Goal: Check status: Check status

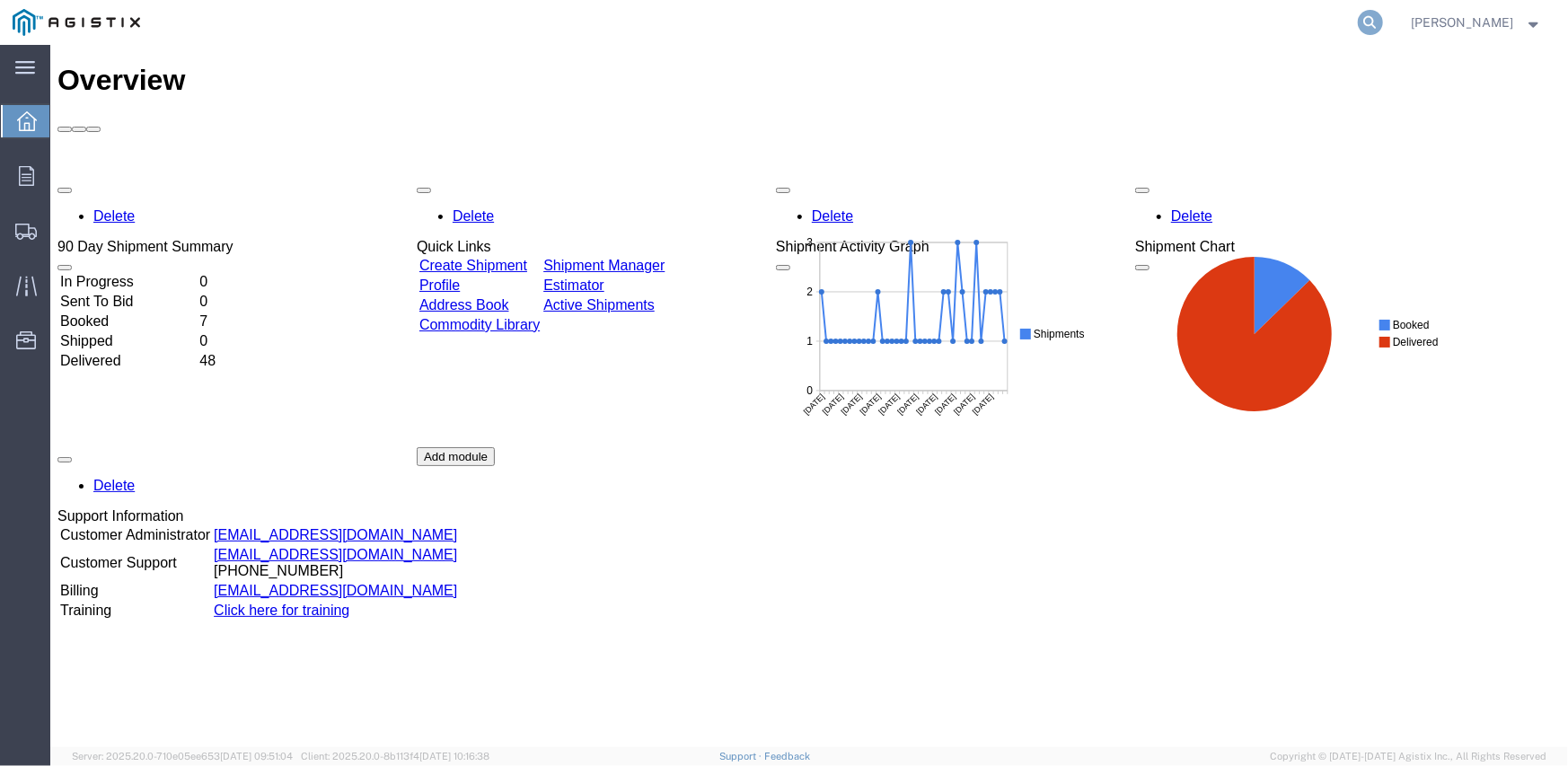
click at [1375, 24] on icon at bounding box center [1370, 22] width 25 height 25
paste input "56974784"
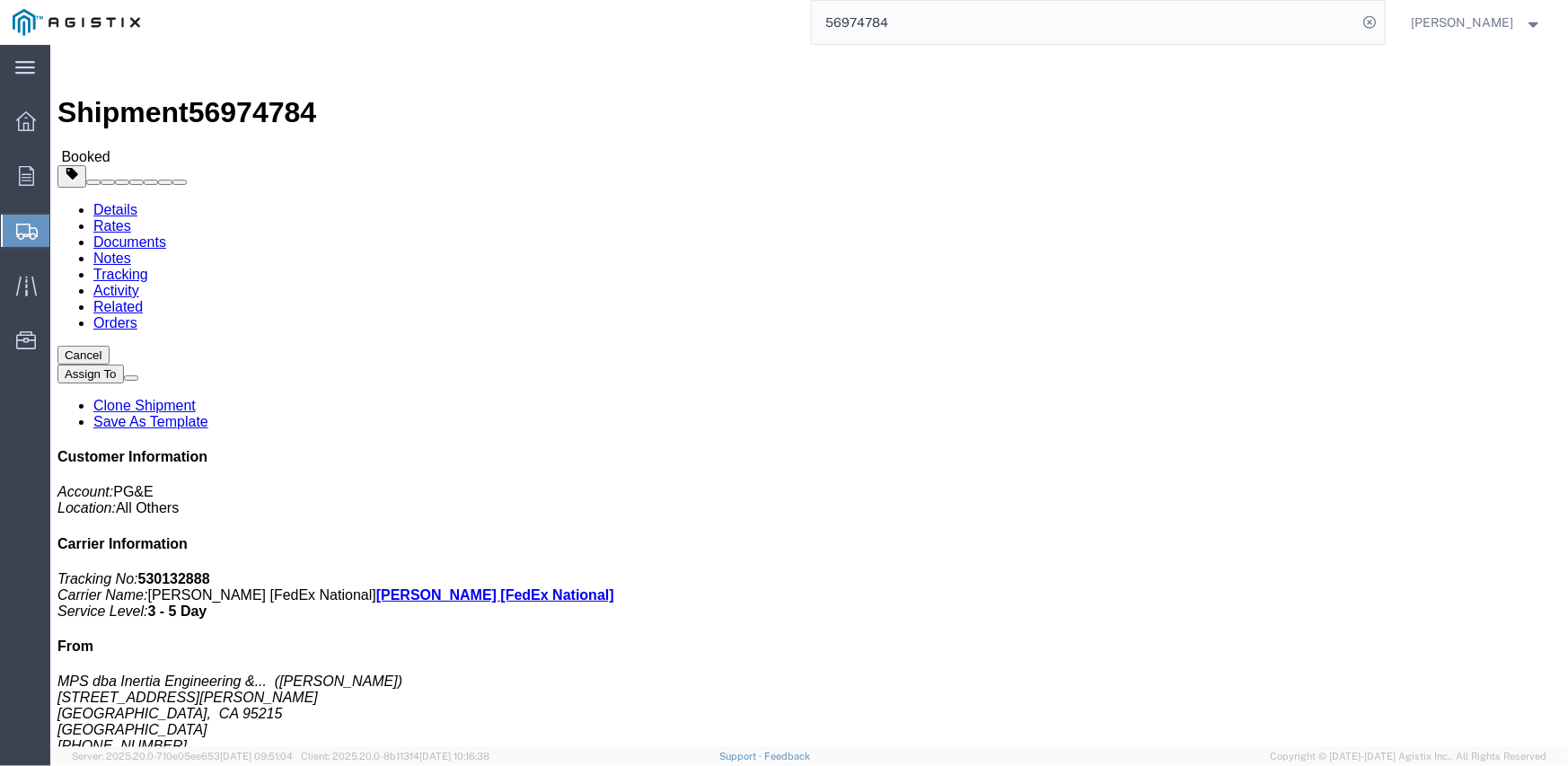
click link "Documents"
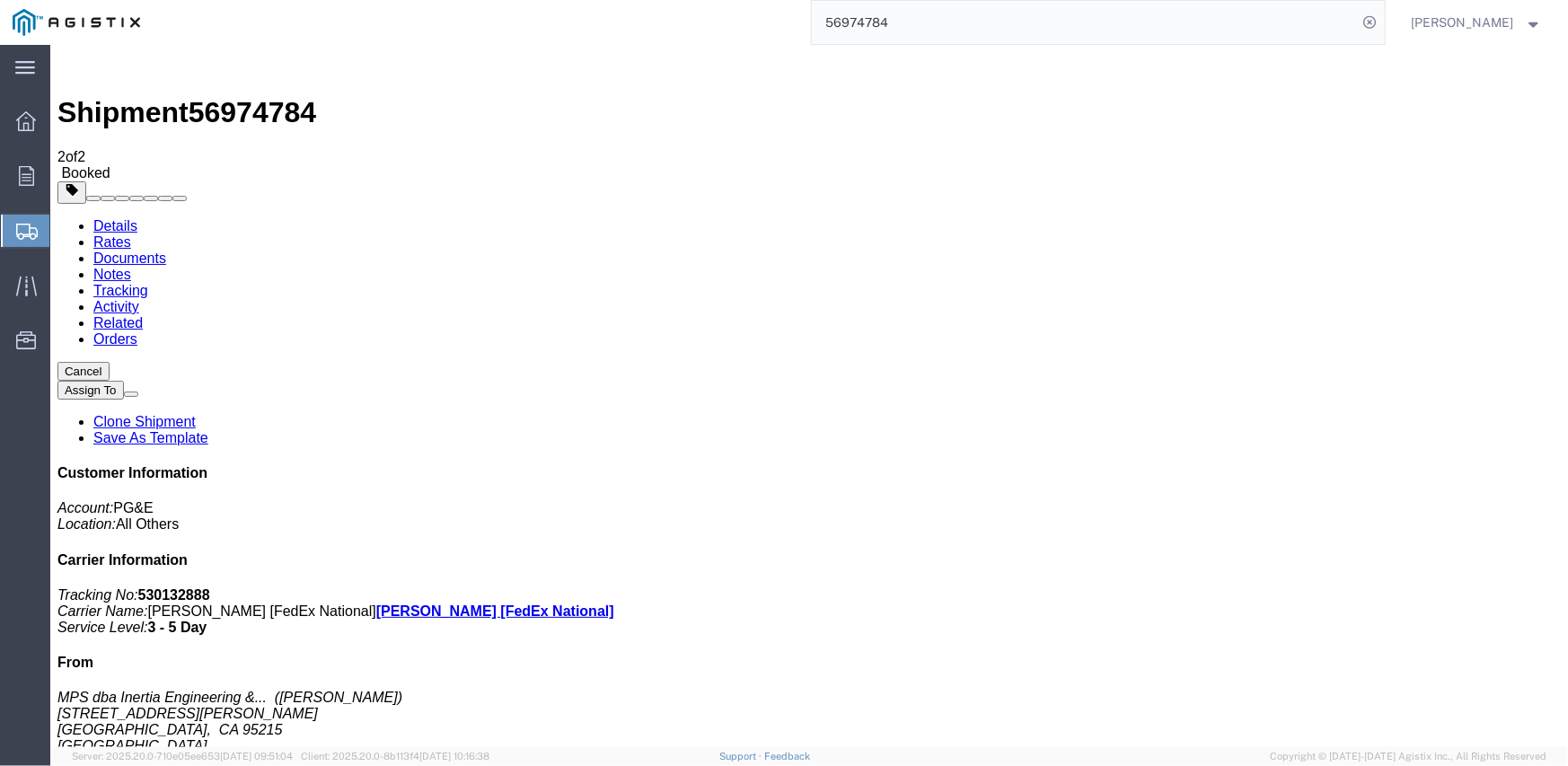
click at [883, 21] on input "56974784" at bounding box center [1084, 22] width 546 height 43
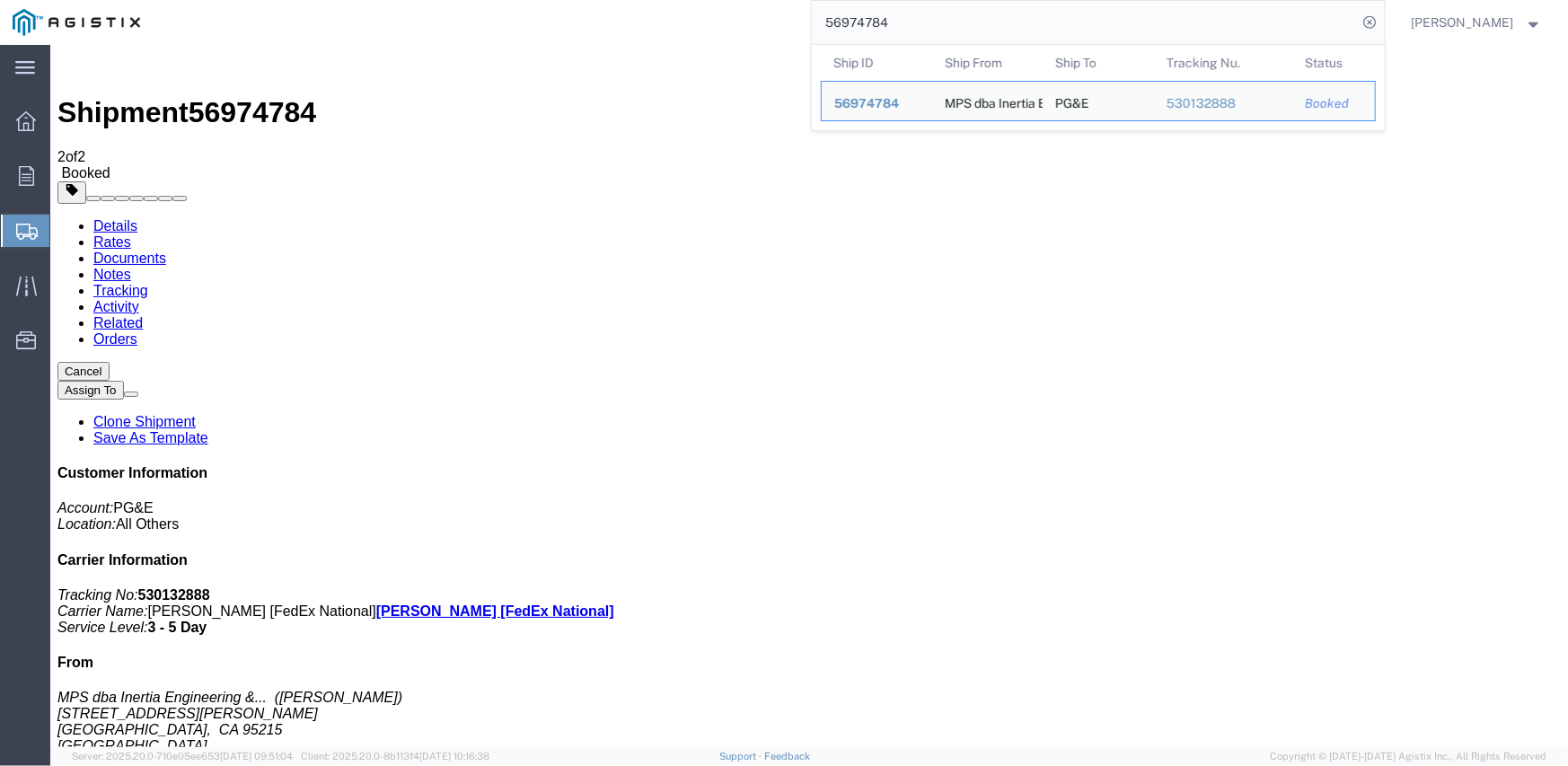
click at [883, 21] on input "56974784" at bounding box center [1084, 22] width 546 height 43
paste input "93"
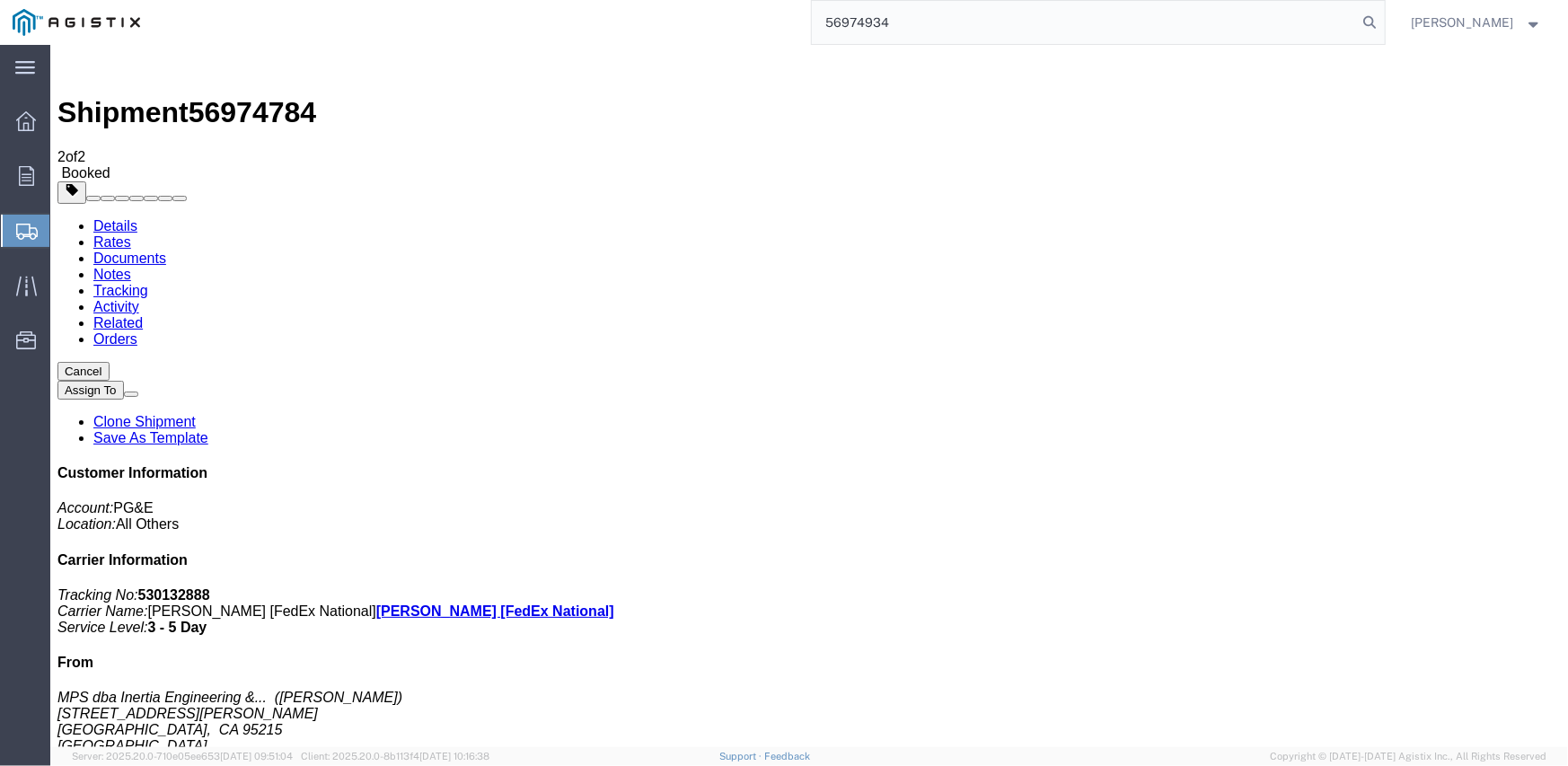
type input "56974934"
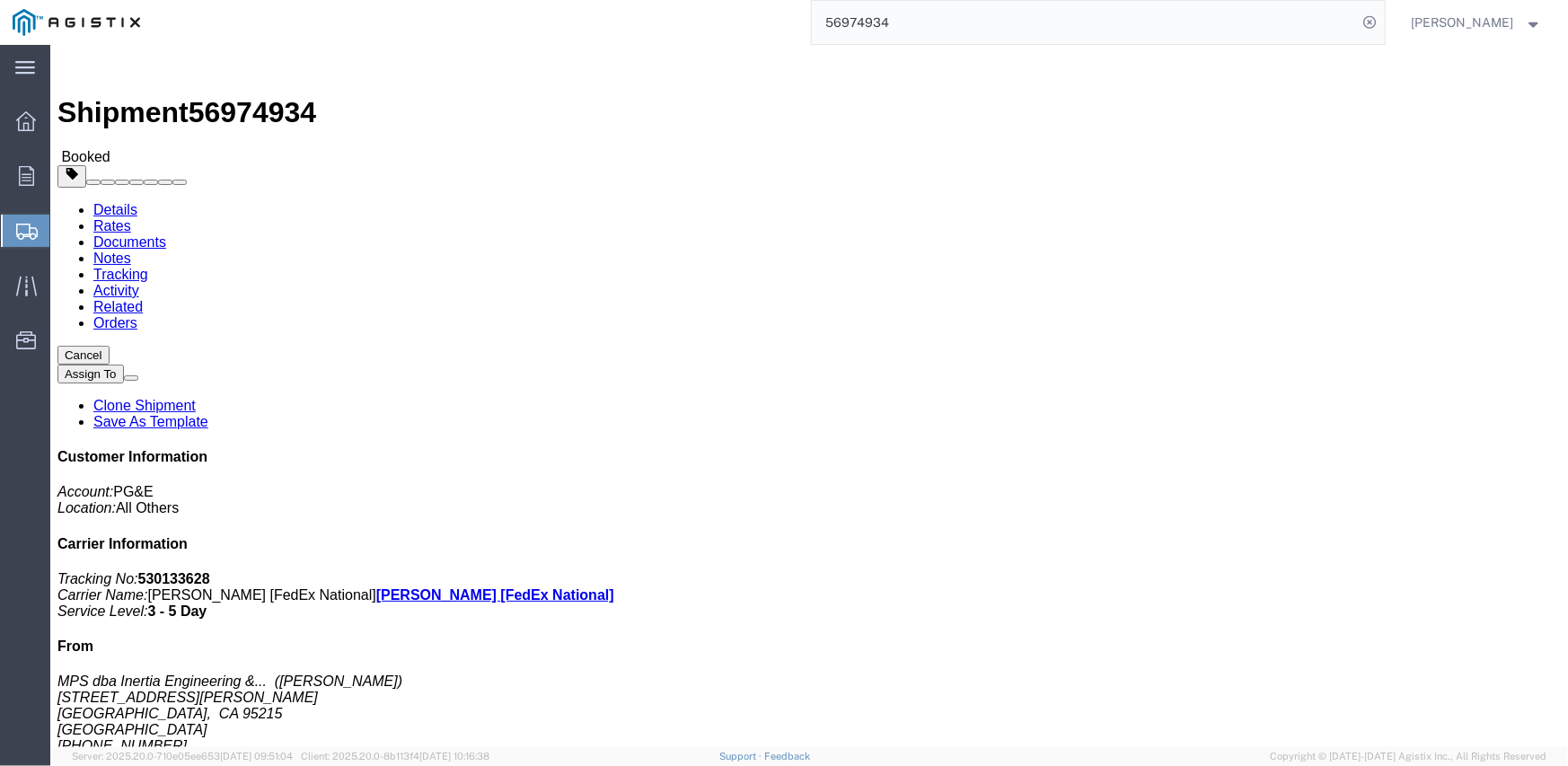
click link "Tracking"
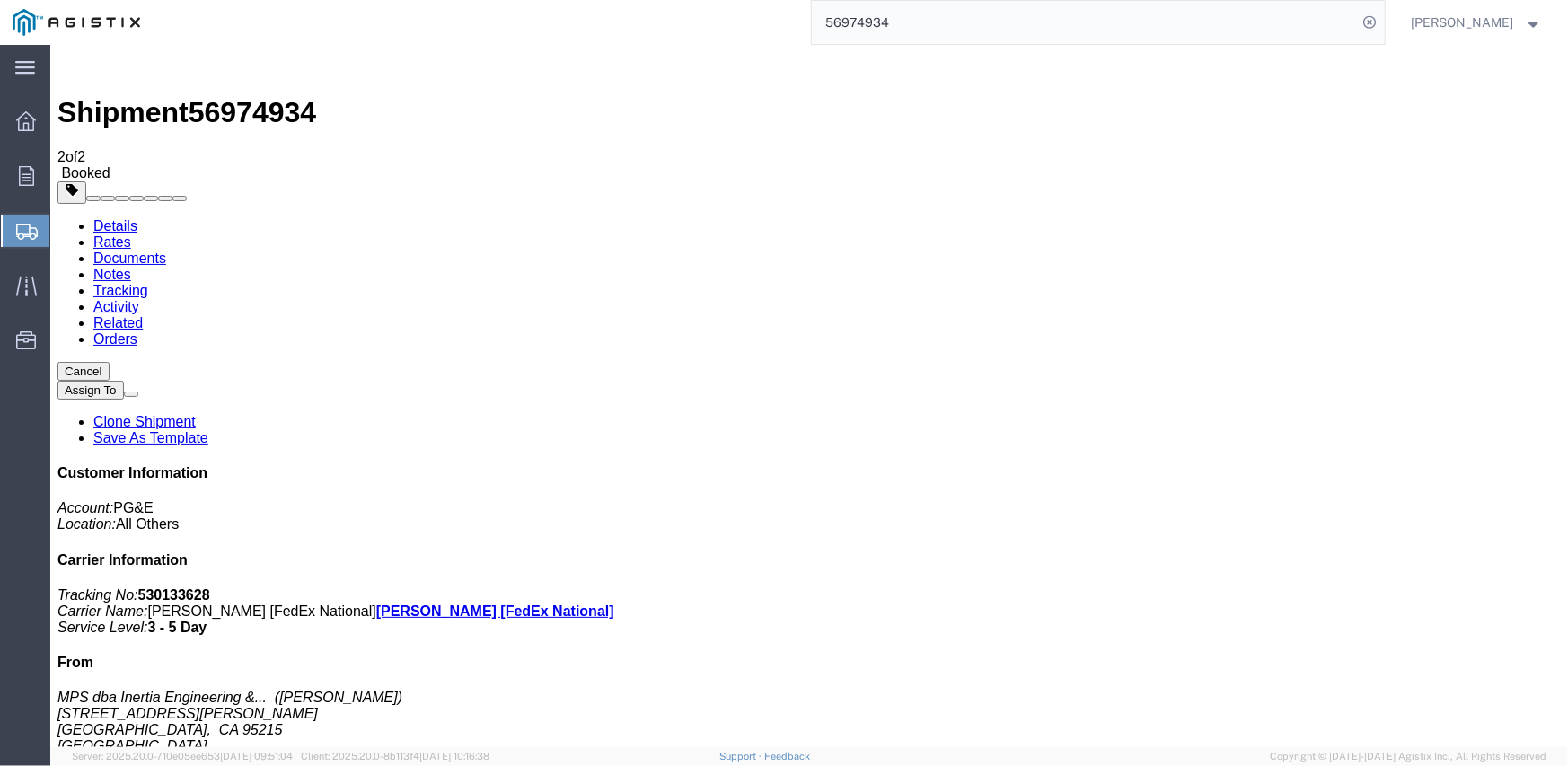
click at [130, 266] on link "Notes" at bounding box center [111, 274] width 37 height 15
click at [165, 249] on link "Documents" at bounding box center [129, 257] width 73 height 15
